Goal: Task Accomplishment & Management: Manage account settings

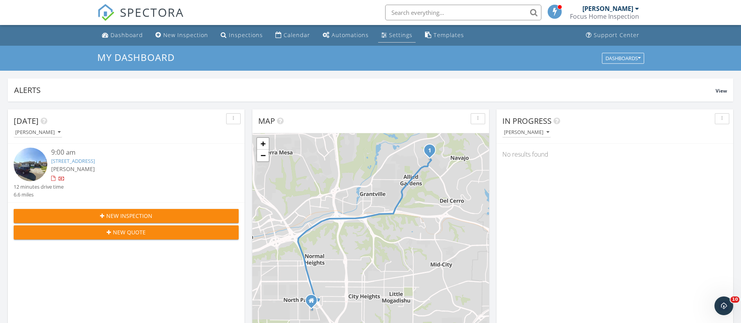
click at [381, 33] on div "Settings" at bounding box center [384, 35] width 6 height 6
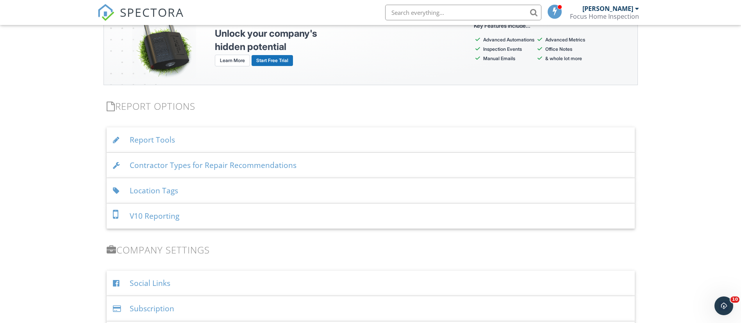
scroll to position [730, 0]
click at [135, 191] on div "Location Tags" at bounding box center [371, 189] width 528 height 25
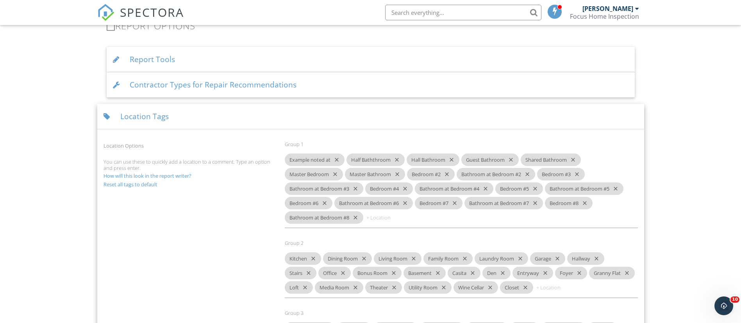
scroll to position [812, 0]
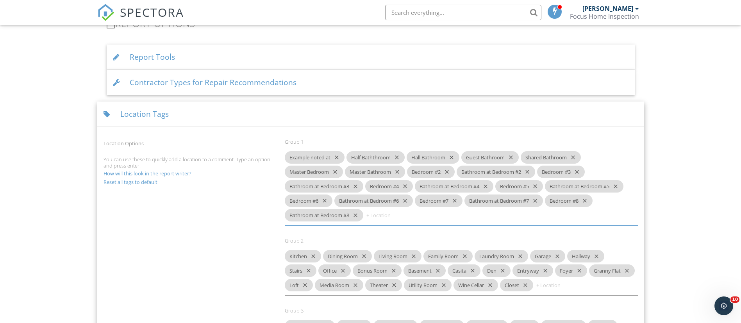
click at [385, 218] on input at bounding box center [388, 215] width 47 height 13
type input "Bedroom #1"
type input "M"
type input "Bathroom at Bedroom #1"
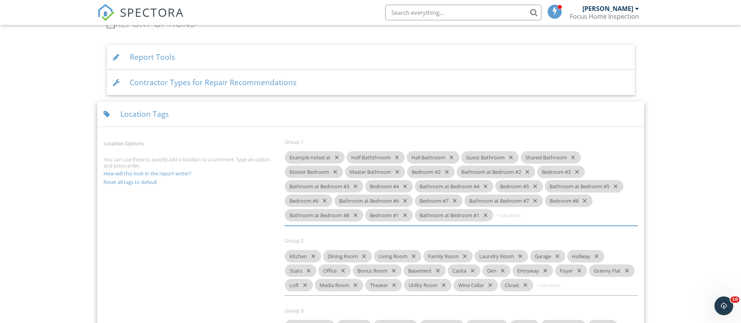
scroll to position [0, 0]
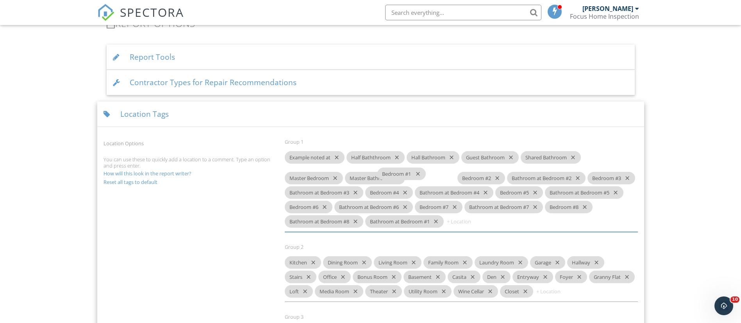
drag, startPoint x: 385, startPoint y: 218, endPoint x: 396, endPoint y: 177, distance: 43.0
drag, startPoint x: 431, startPoint y: 216, endPoint x: 501, endPoint y: 180, distance: 78.8
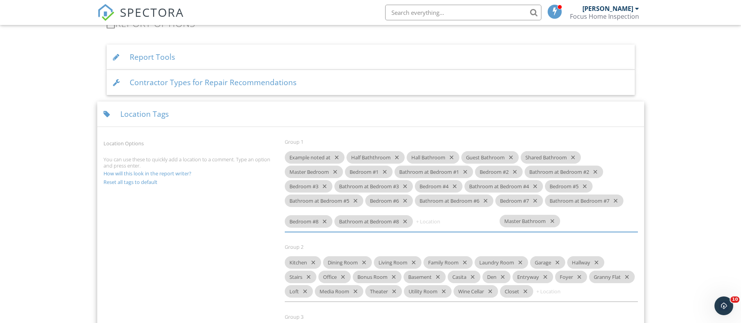
drag, startPoint x: 365, startPoint y: 171, endPoint x: 519, endPoint y: 220, distance: 162.2
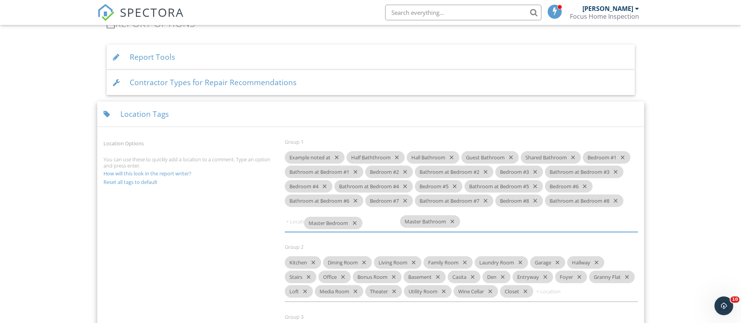
drag, startPoint x: 315, startPoint y: 170, endPoint x: 335, endPoint y: 222, distance: 55.0
drag, startPoint x: 348, startPoint y: 215, endPoint x: 278, endPoint y: 224, distance: 70.5
drag, startPoint x: 414, startPoint y: 215, endPoint x: 345, endPoint y: 224, distance: 69.7
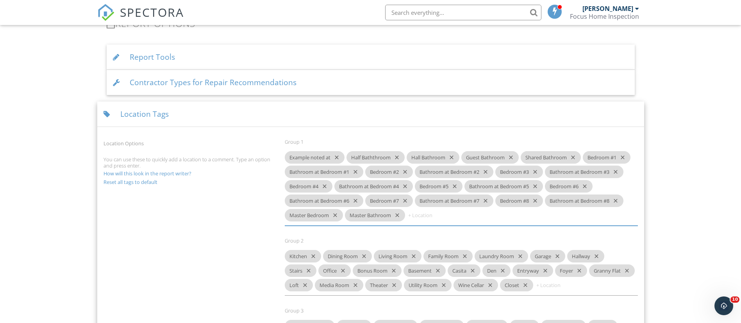
click at [101, 13] on img at bounding box center [105, 12] width 17 height 17
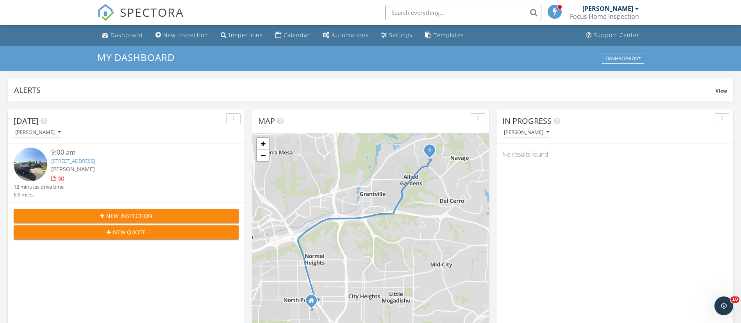
click at [95, 160] on link "5451 Forbes Ave, San Diego, CA 92120" at bounding box center [73, 161] width 44 height 7
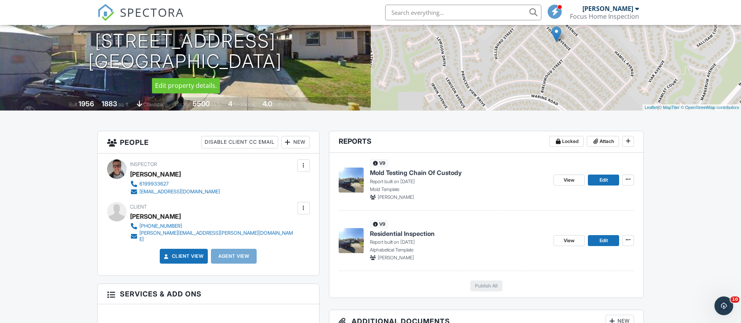
scroll to position [99, 0]
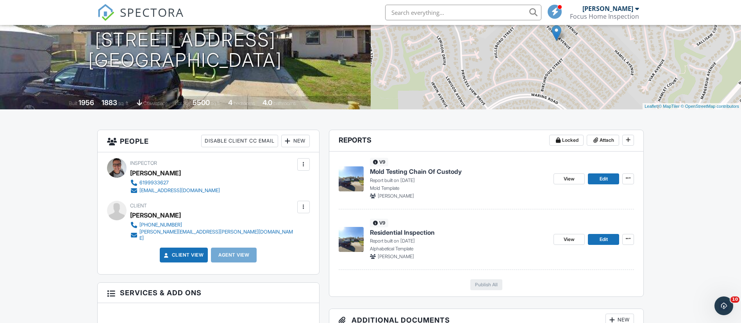
click at [150, 231] on div "jill.linares@gmail.com" at bounding box center [218, 235] width 156 height 13
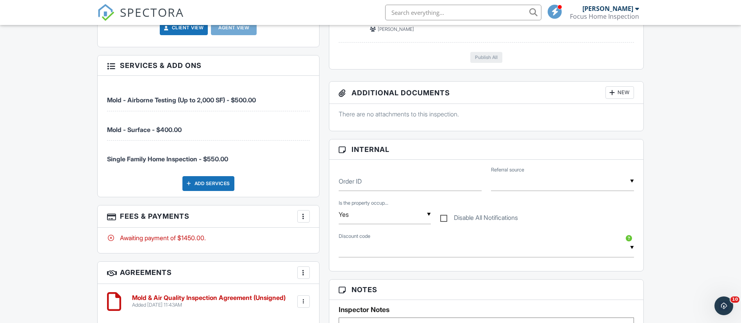
scroll to position [0, 0]
